Goal: Find specific page/section: Find specific page/section

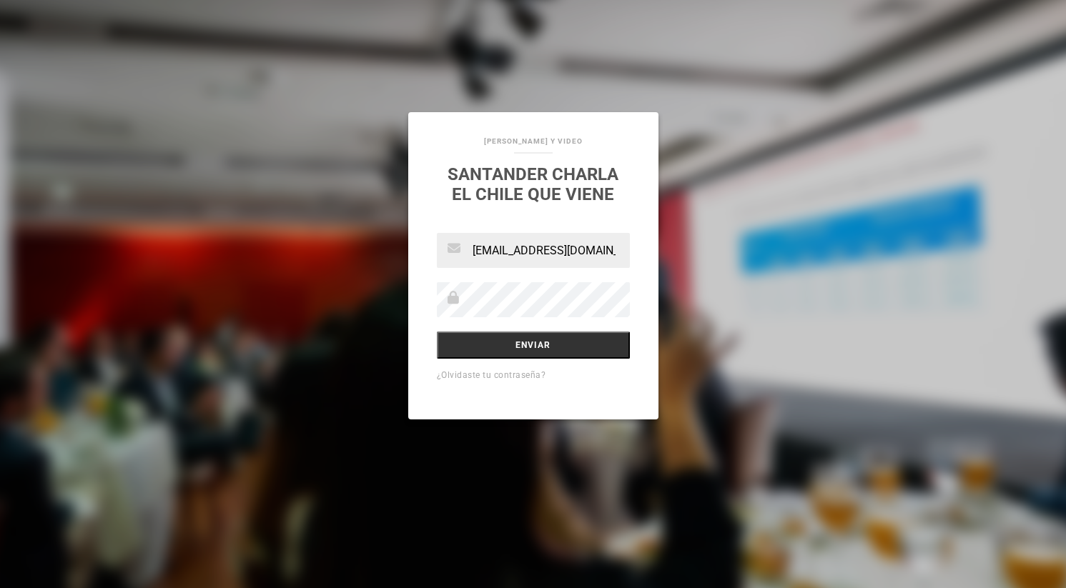
type input "magadalena.espejo@santander.cl"
click at [536, 347] on input "Enviar" at bounding box center [533, 345] width 193 height 27
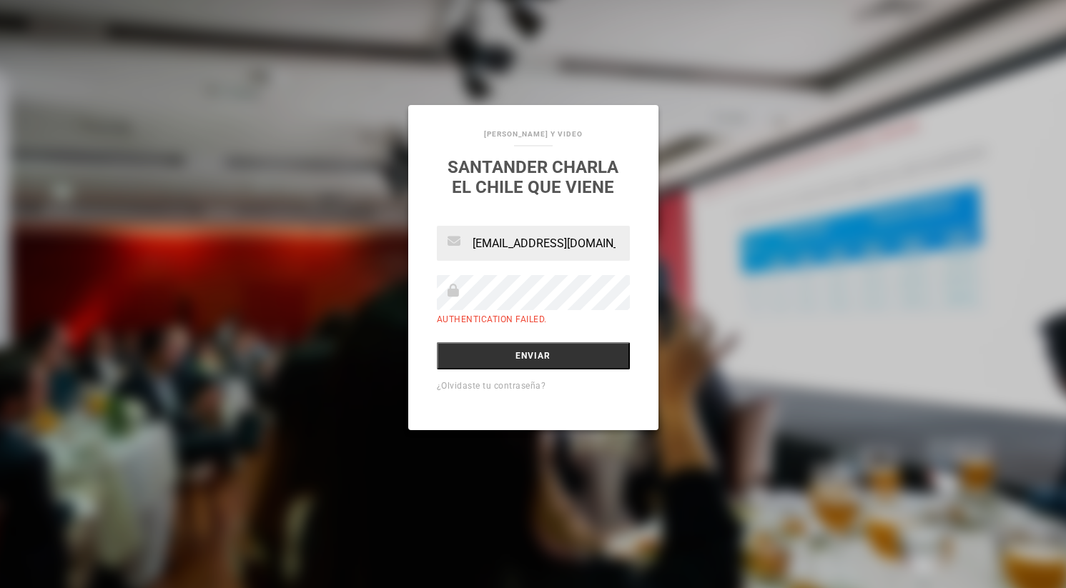
click at [500, 246] on input "magadalena.espejo@santander.cl" at bounding box center [533, 243] width 193 height 35
type input "[PERSON_NAME][EMAIL_ADDRESS][DOMAIN_NAME]"
click at [525, 354] on input "Enviar" at bounding box center [533, 355] width 193 height 27
click at [528, 357] on input "Enviar" at bounding box center [533, 355] width 193 height 27
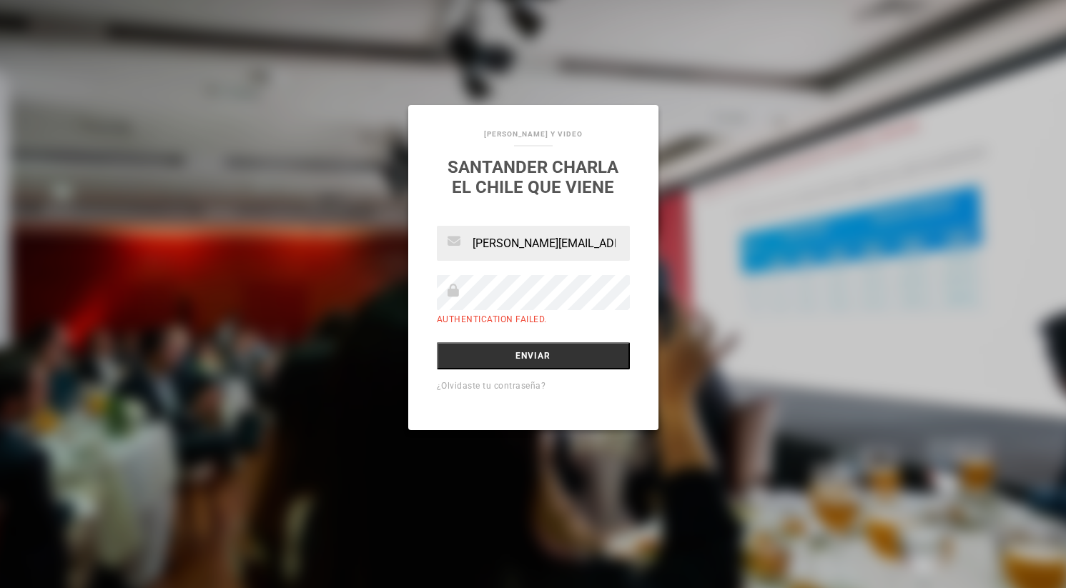
click at [700, 171] on div "SANDRA SOTO_FOTOGRAFIAS Y VIDEO SANTANDER Charla el Chile que viene magdalena.e…" at bounding box center [533, 294] width 1066 height 588
click at [572, 244] on input "[PERSON_NAME][EMAIL_ADDRESS][DOMAIN_NAME]" at bounding box center [533, 243] width 193 height 35
click at [529, 356] on input "Enviar" at bounding box center [533, 355] width 193 height 27
click at [629, 54] on div "[PERSON_NAME] Y VIDEO SANTANDER Charla el Chile que viene [PERSON_NAME][EMAIL_A…" at bounding box center [533, 294] width 1066 height 588
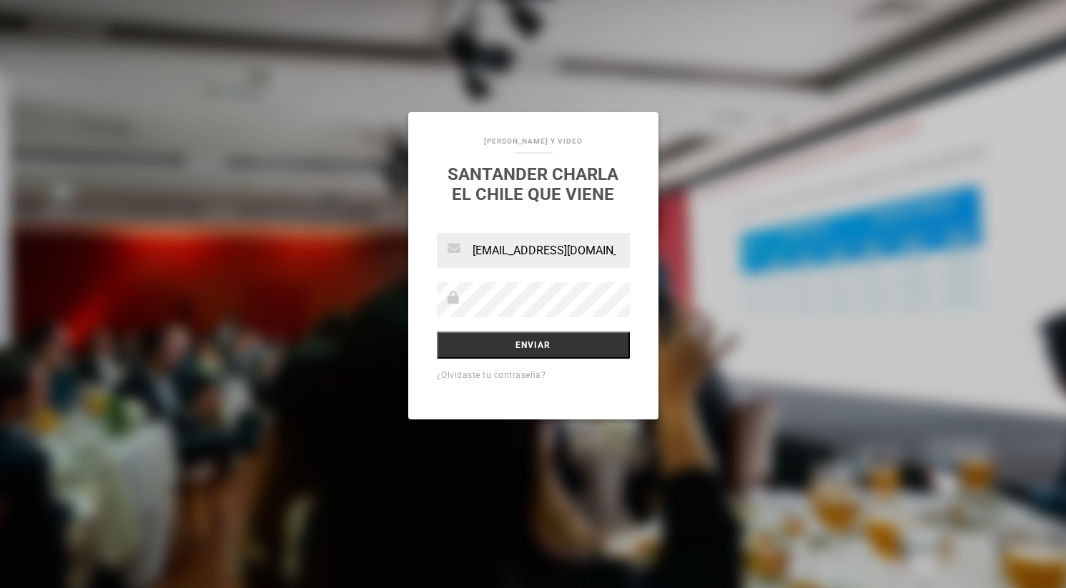
click at [500, 254] on input "magadalena.espejo@santander.cl" at bounding box center [533, 250] width 193 height 35
type input "[PERSON_NAME][EMAIL_ADDRESS][DOMAIN_NAME]"
click at [648, 274] on div "magdalena.espejo@santander.cl Enviar ¿Olvidaste tu contraseña?" at bounding box center [533, 326] width 250 height 187
click at [523, 347] on input "Enviar" at bounding box center [533, 345] width 193 height 27
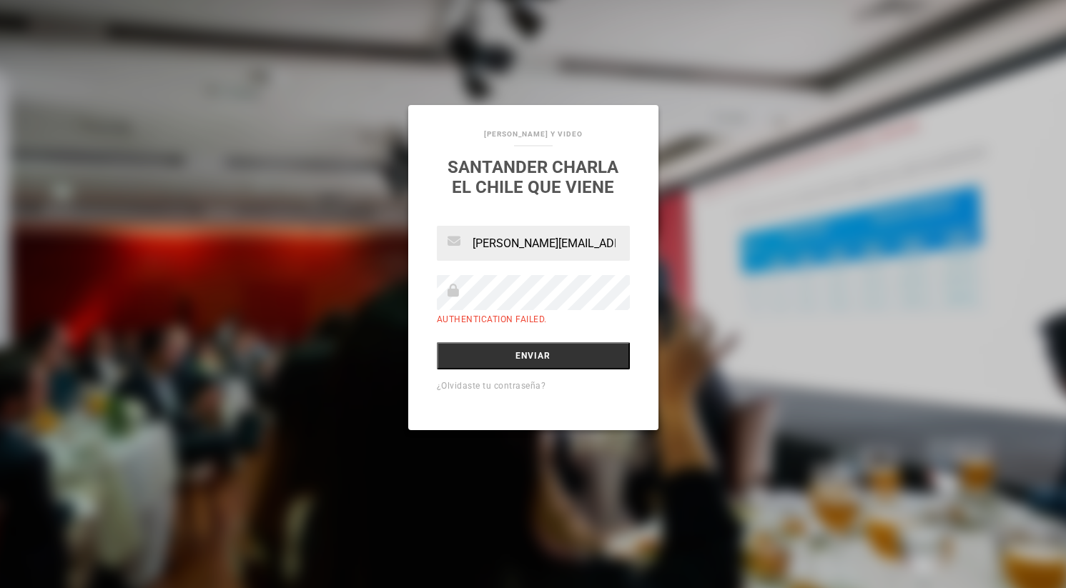
click at [770, 258] on div "[PERSON_NAME] Y VIDEO SANTANDER Charla el Chile que viene [PERSON_NAME][EMAIL_A…" at bounding box center [533, 294] width 1066 height 588
